Goal: Obtain resource: Obtain resource

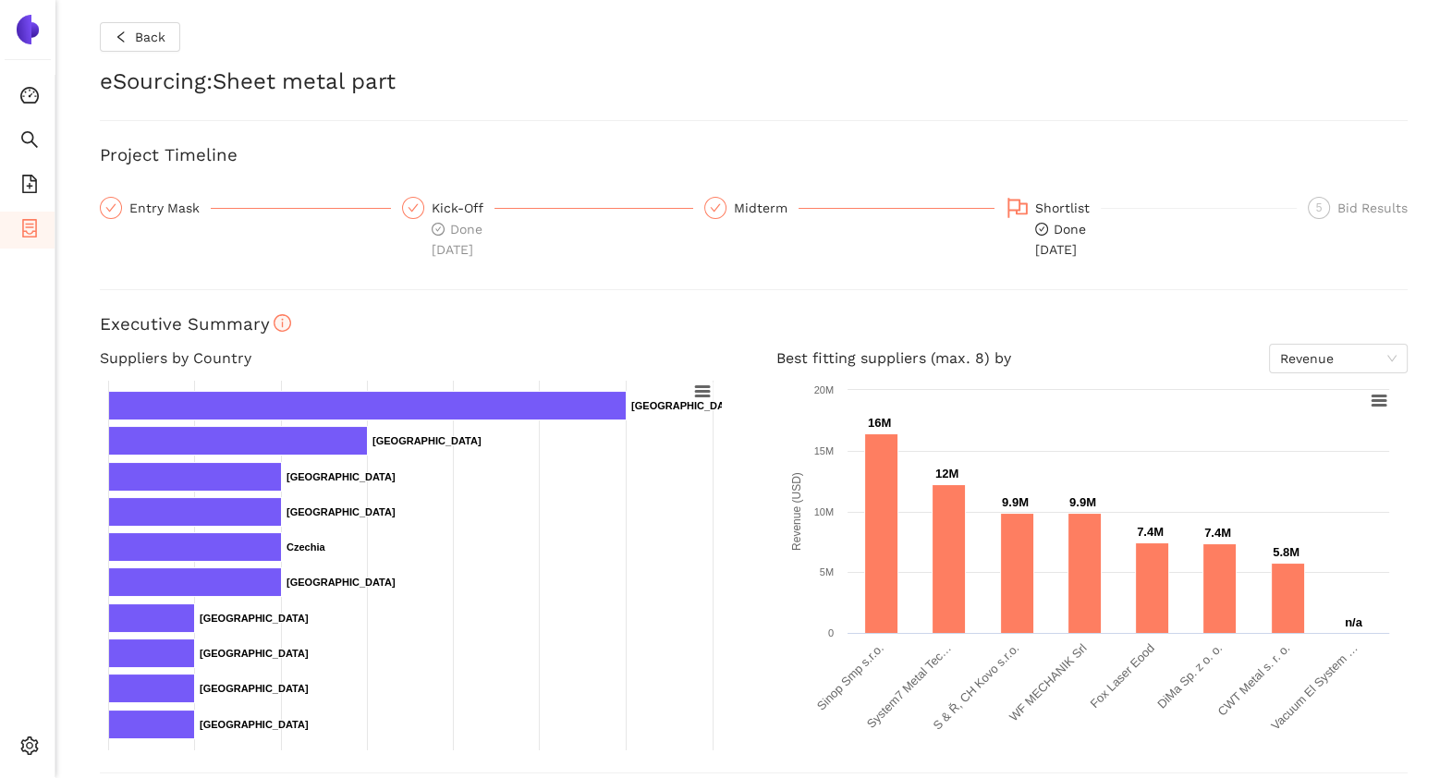
scroll to position [619, 0]
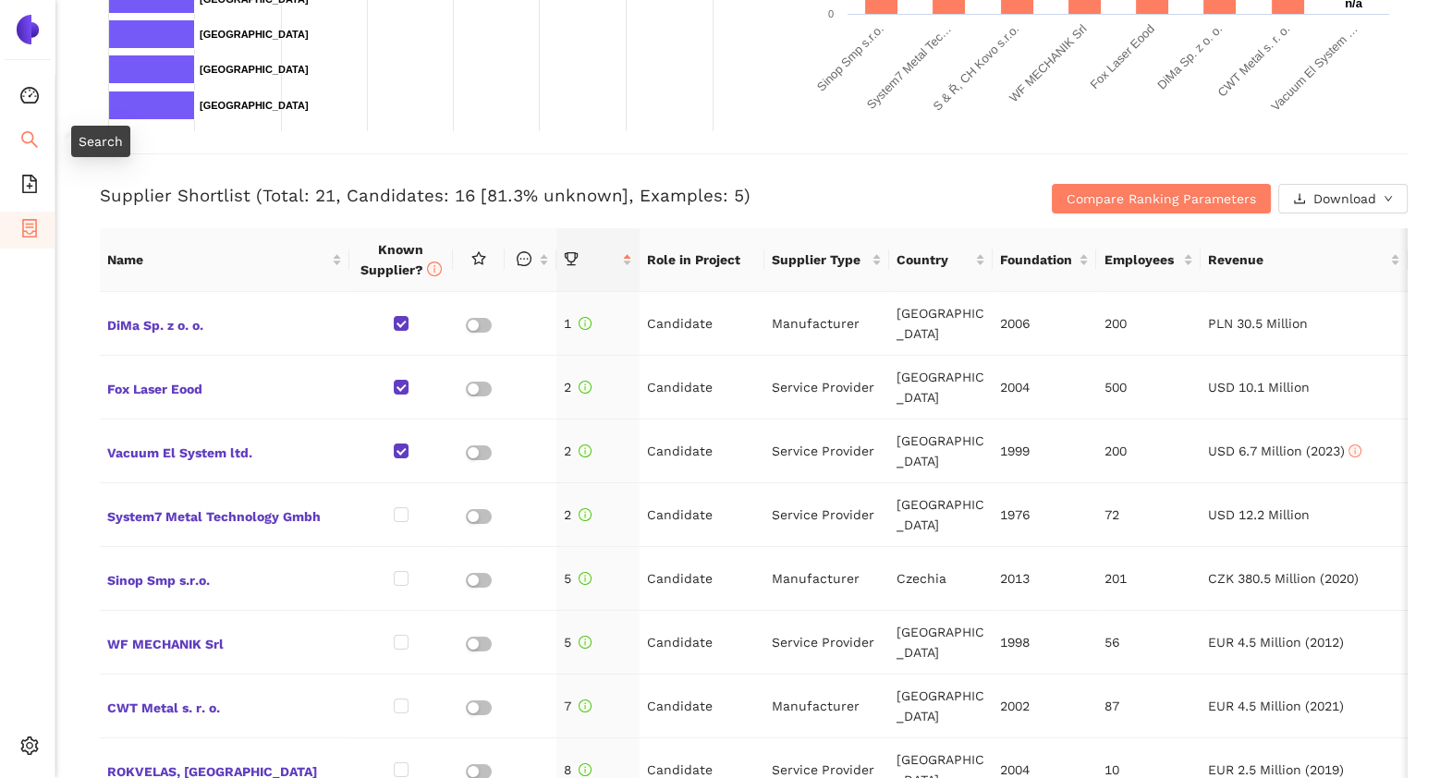
click at [23, 134] on icon "search" at bounding box center [29, 139] width 17 height 17
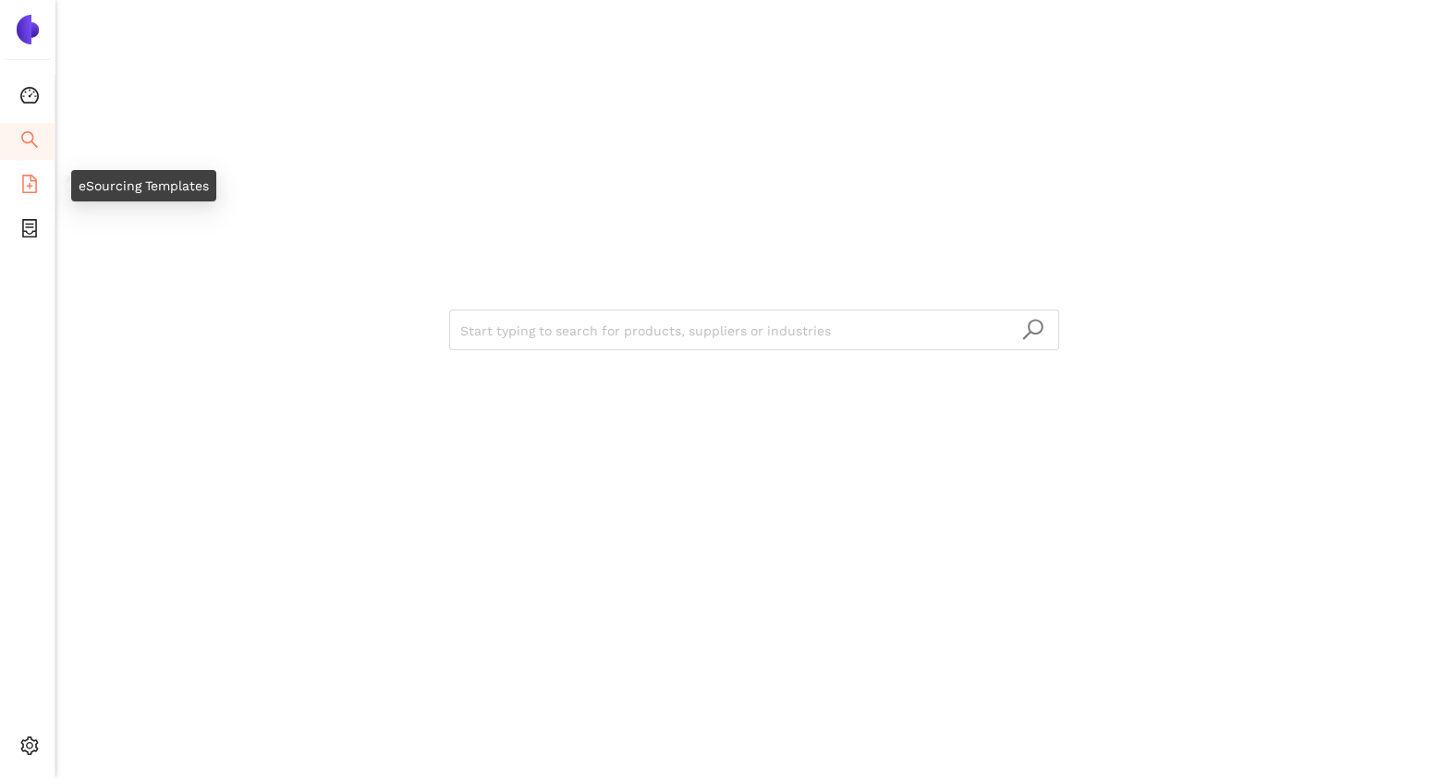
click at [33, 190] on icon "file-add" at bounding box center [29, 184] width 18 height 18
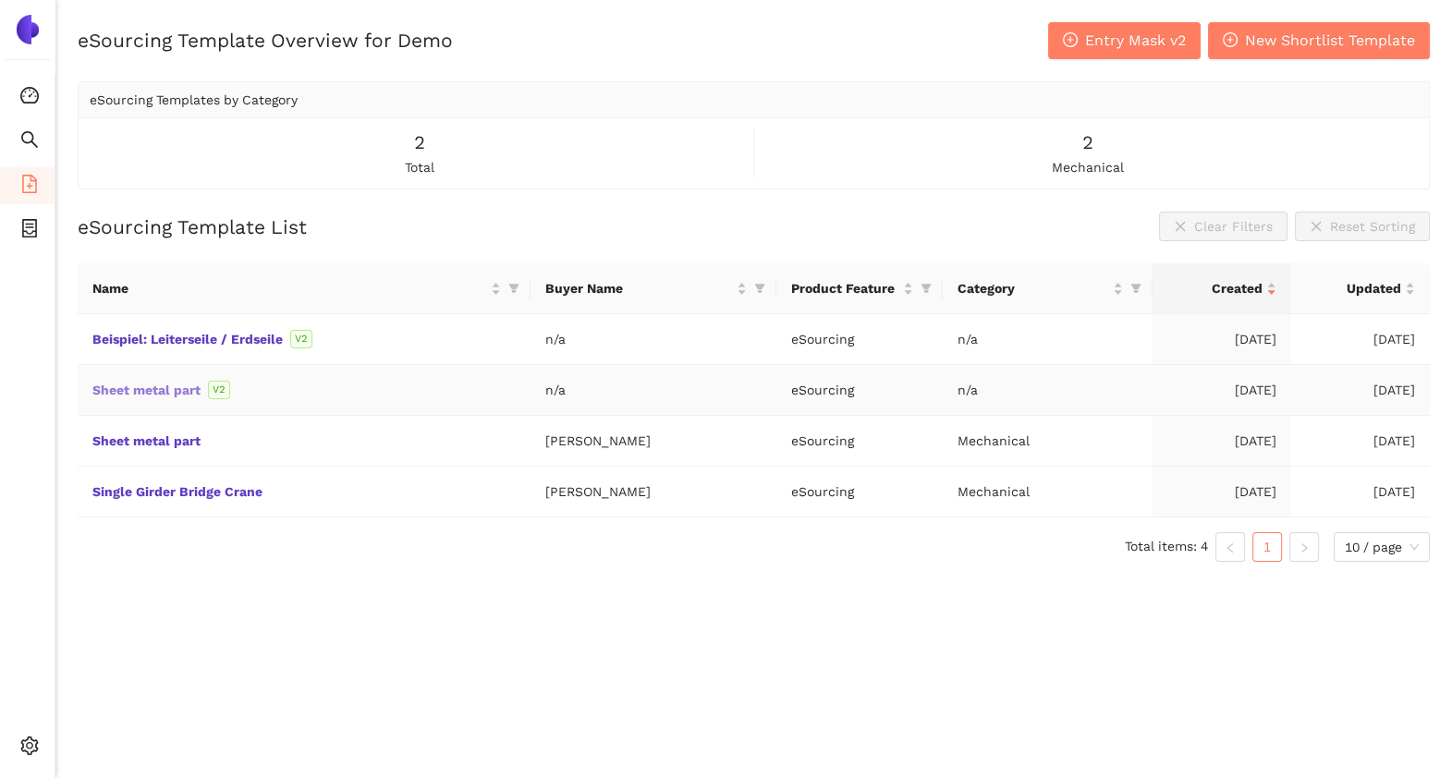
click at [0, 0] on link "Sheet metal part" at bounding box center [0, 0] width 0 height 0
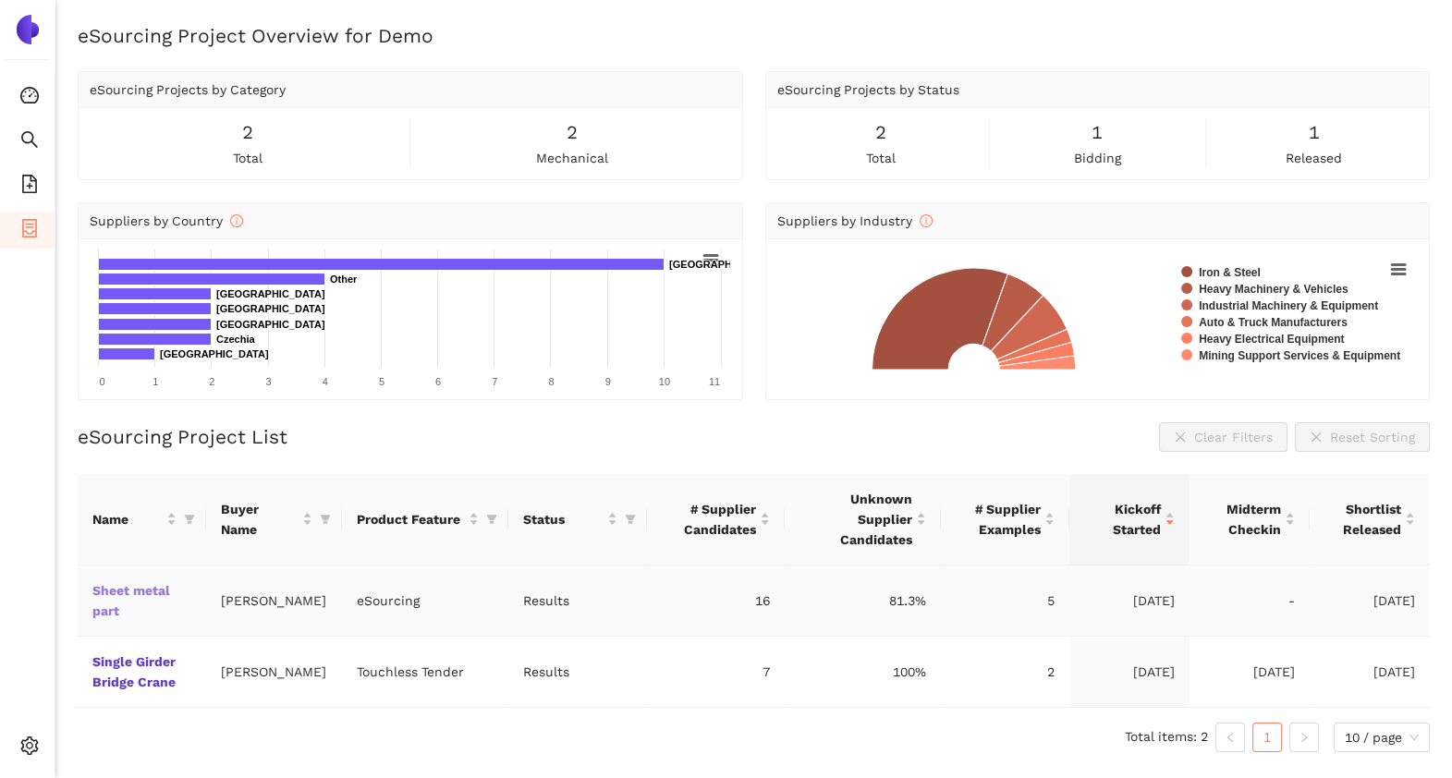
click at [0, 0] on link "Sheet metal part" at bounding box center [0, 0] width 0 height 0
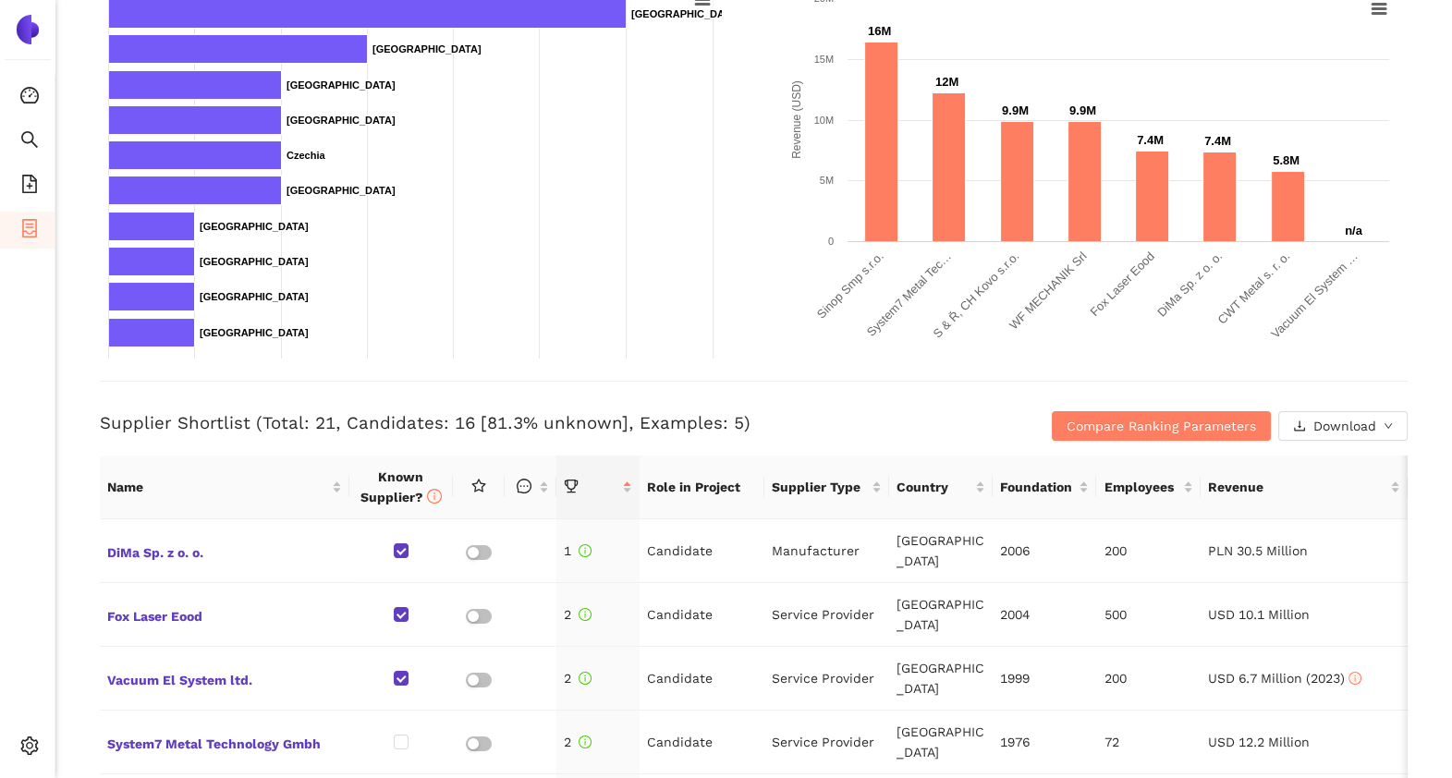
scroll to position [555, 0]
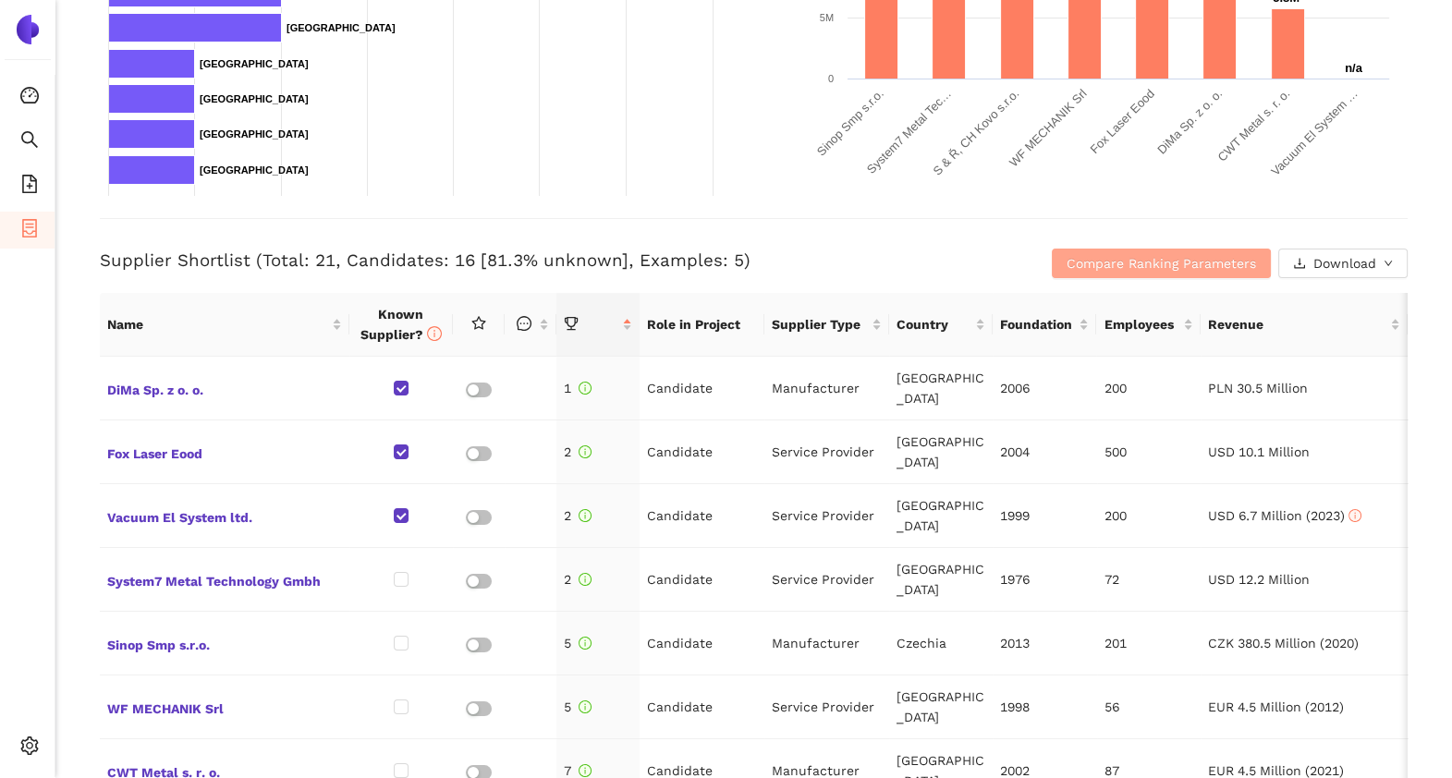
click at [1134, 257] on span "Compare Ranking Parameters" at bounding box center [1162, 263] width 190 height 20
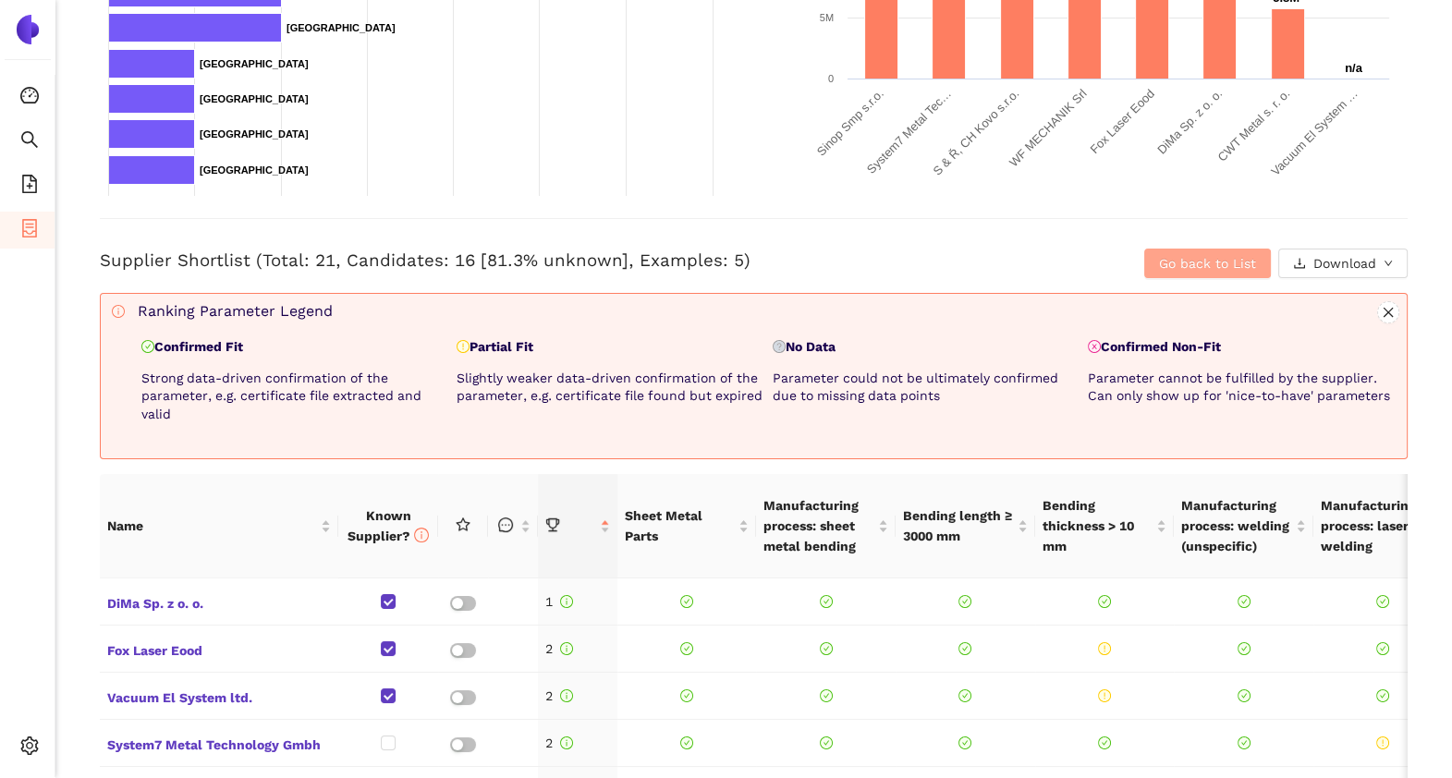
scroll to position [808, 0]
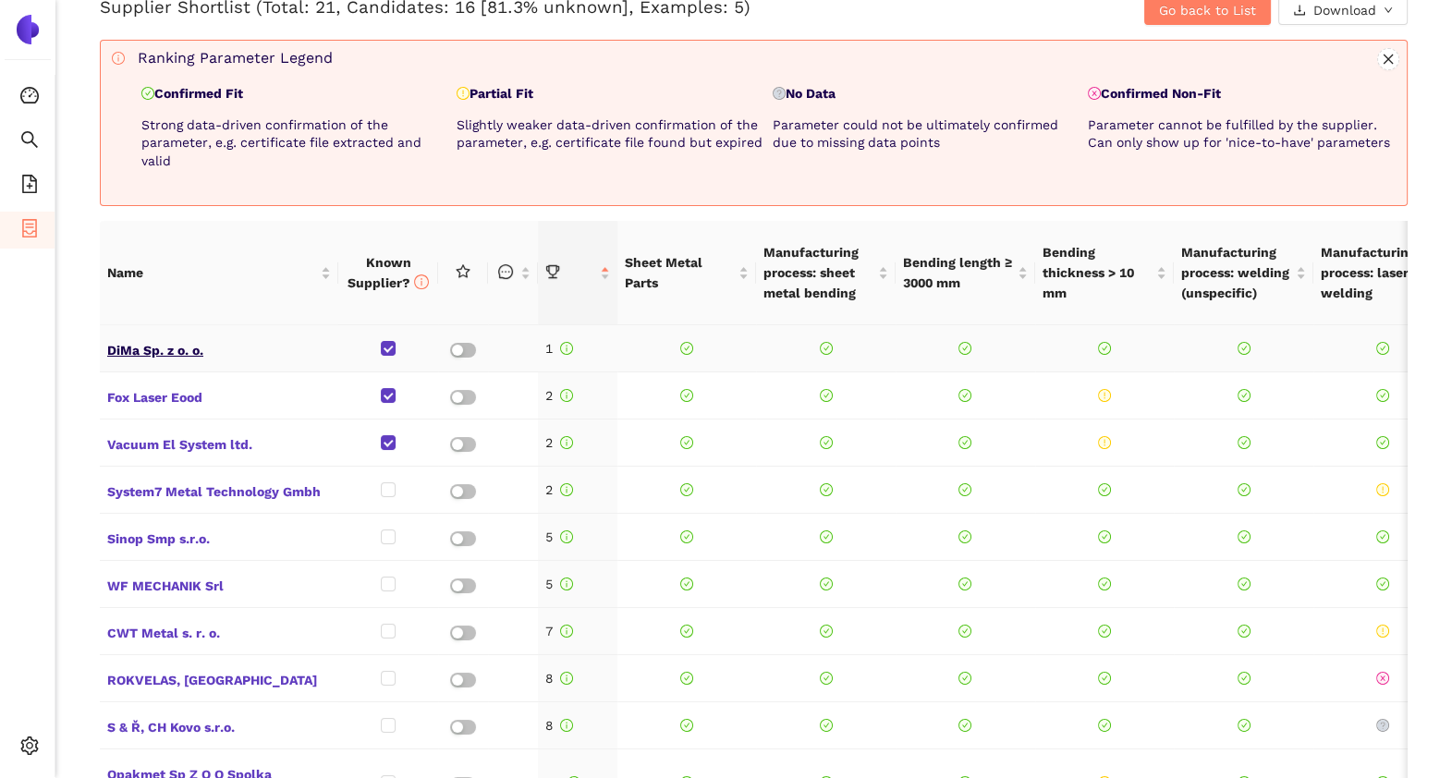
click at [153, 346] on span "DiMa Sp. z o. o." at bounding box center [219, 349] width 224 height 24
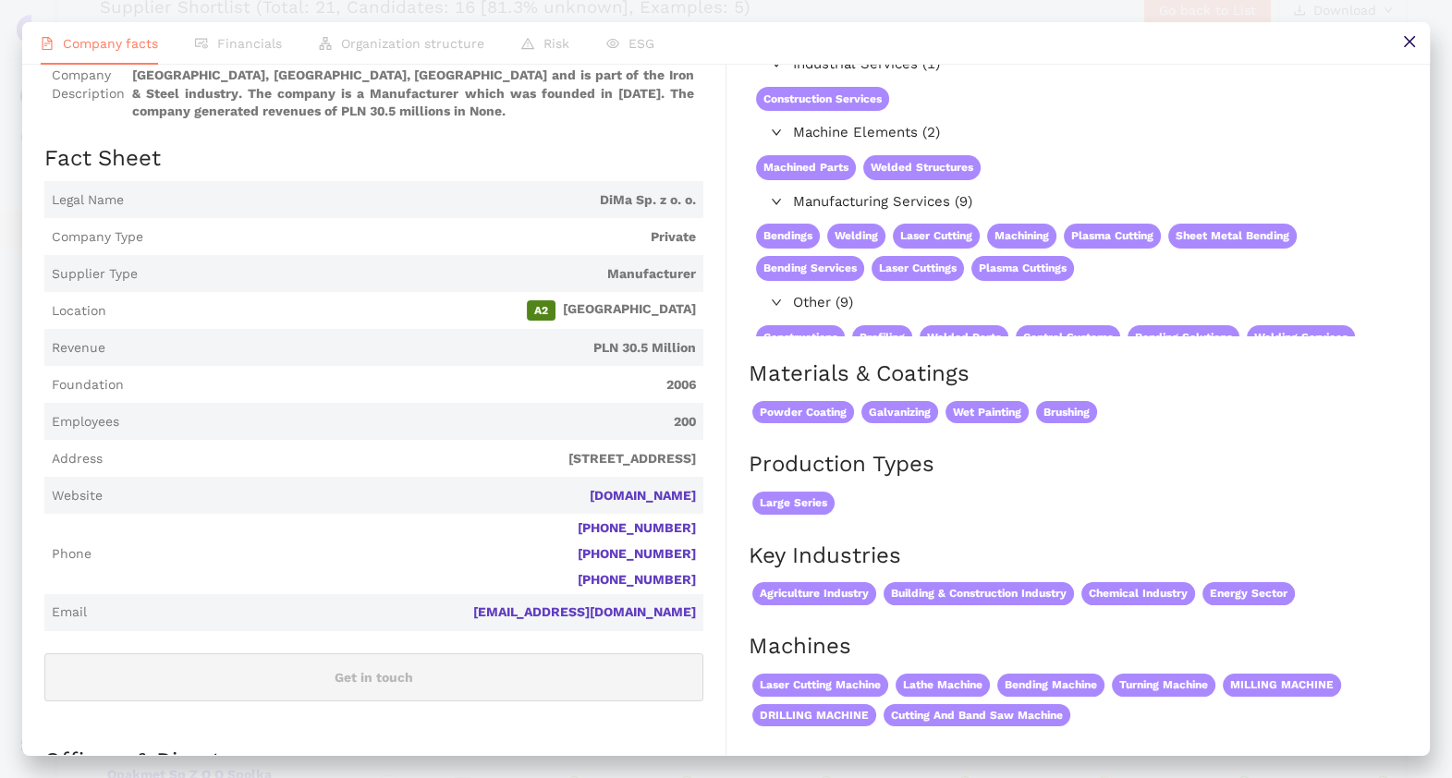
scroll to position [0, 0]
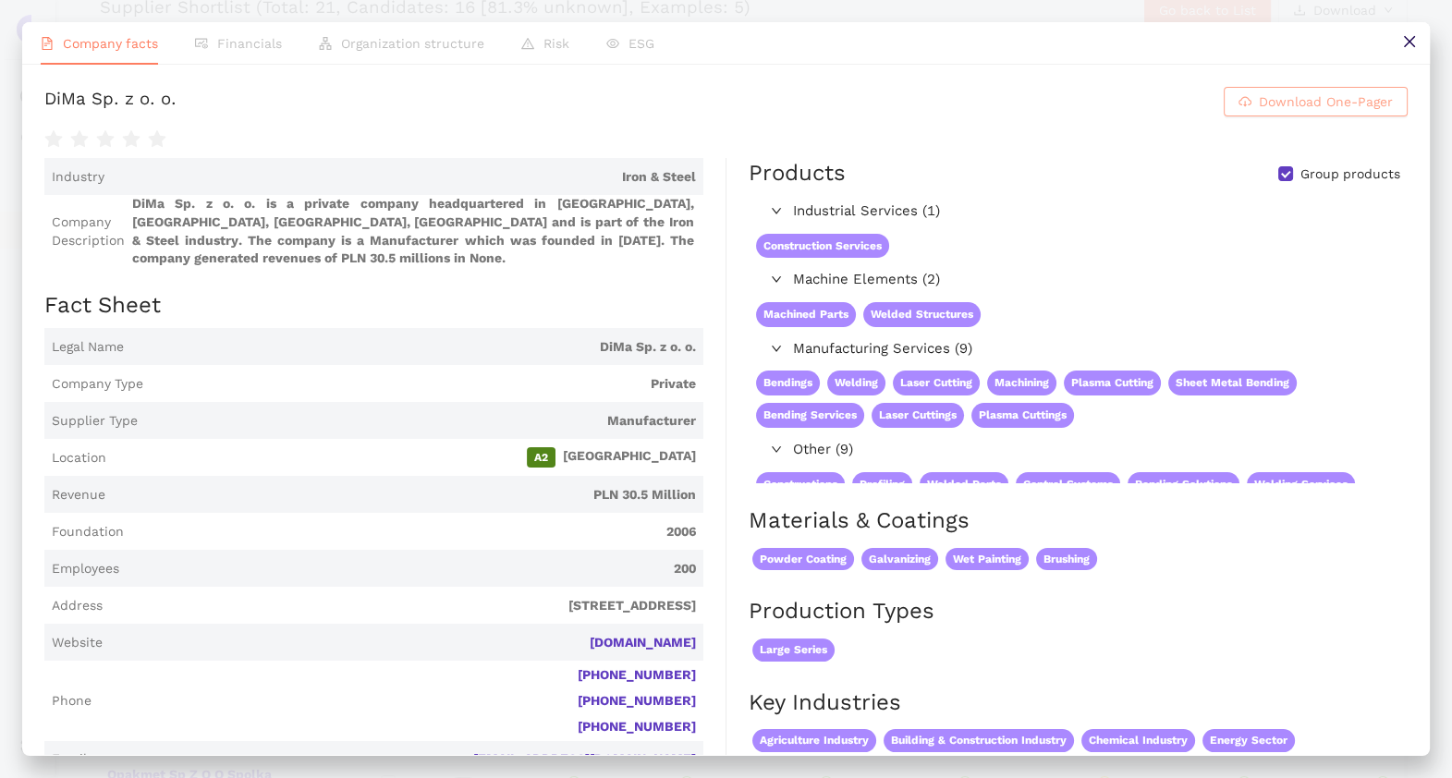
click at [1276, 104] on span "Download One-Pager" at bounding box center [1326, 102] width 134 height 20
click at [1418, 39] on button at bounding box center [1410, 43] width 42 height 42
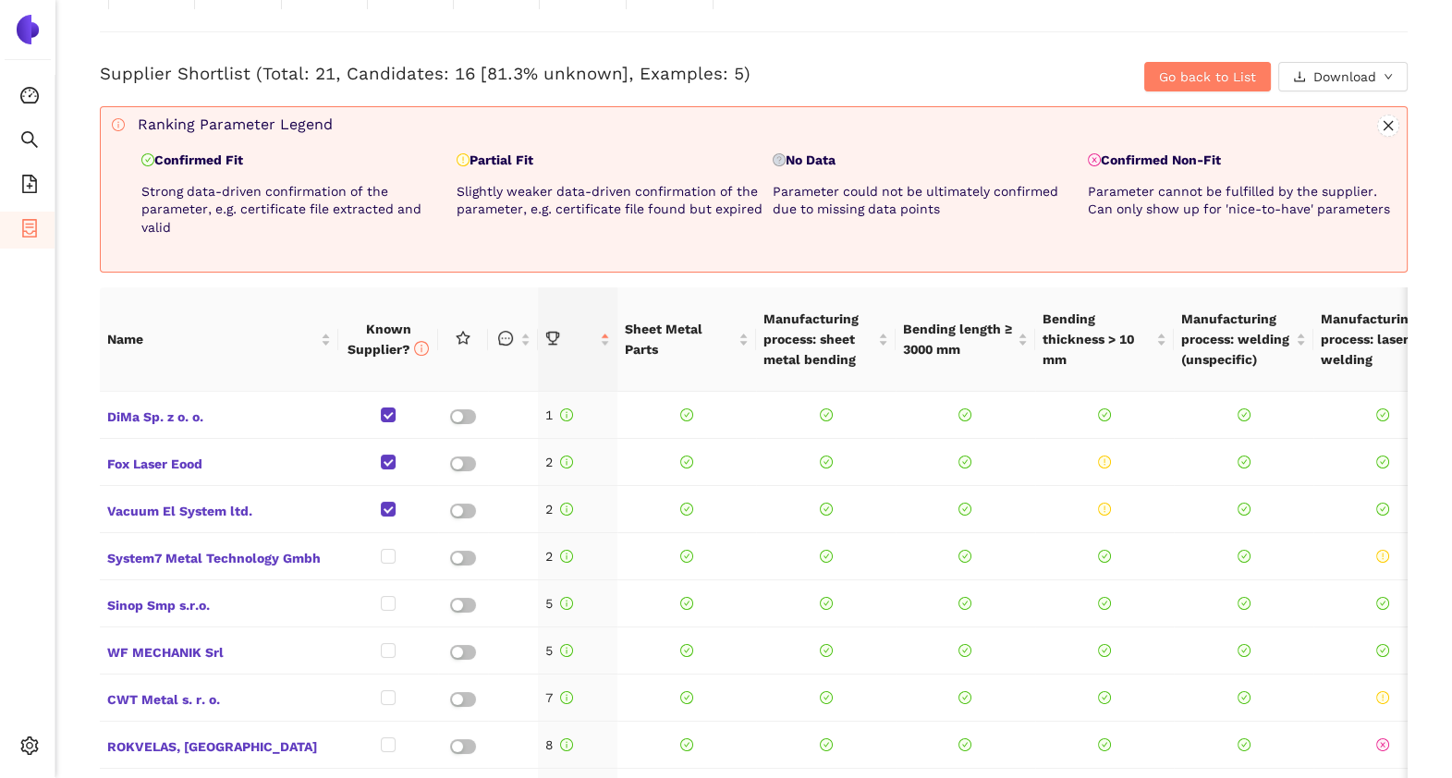
scroll to position [741, 0]
click at [1179, 73] on span "Go back to List" at bounding box center [1207, 77] width 97 height 20
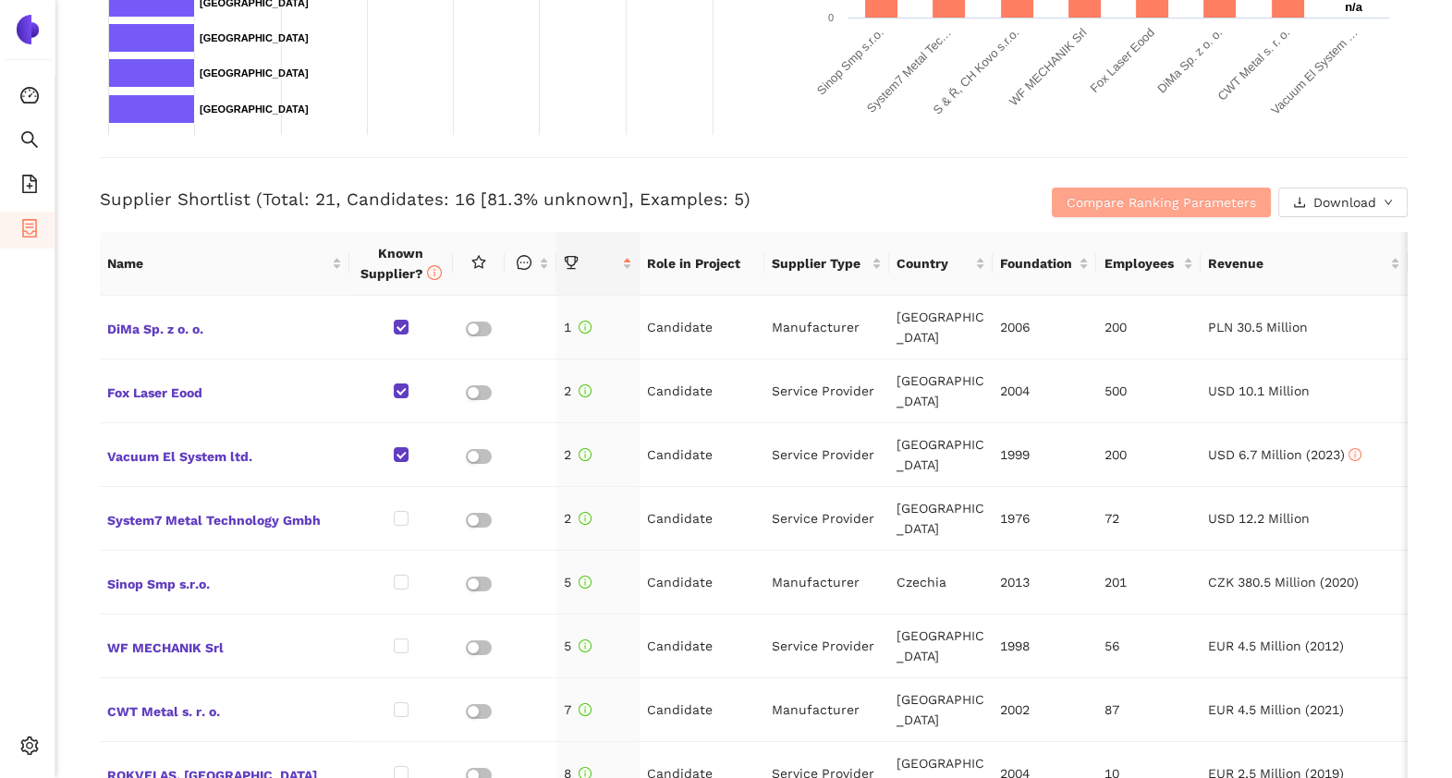
scroll to position [508, 0]
